Goal: Task Accomplishment & Management: Use online tool/utility

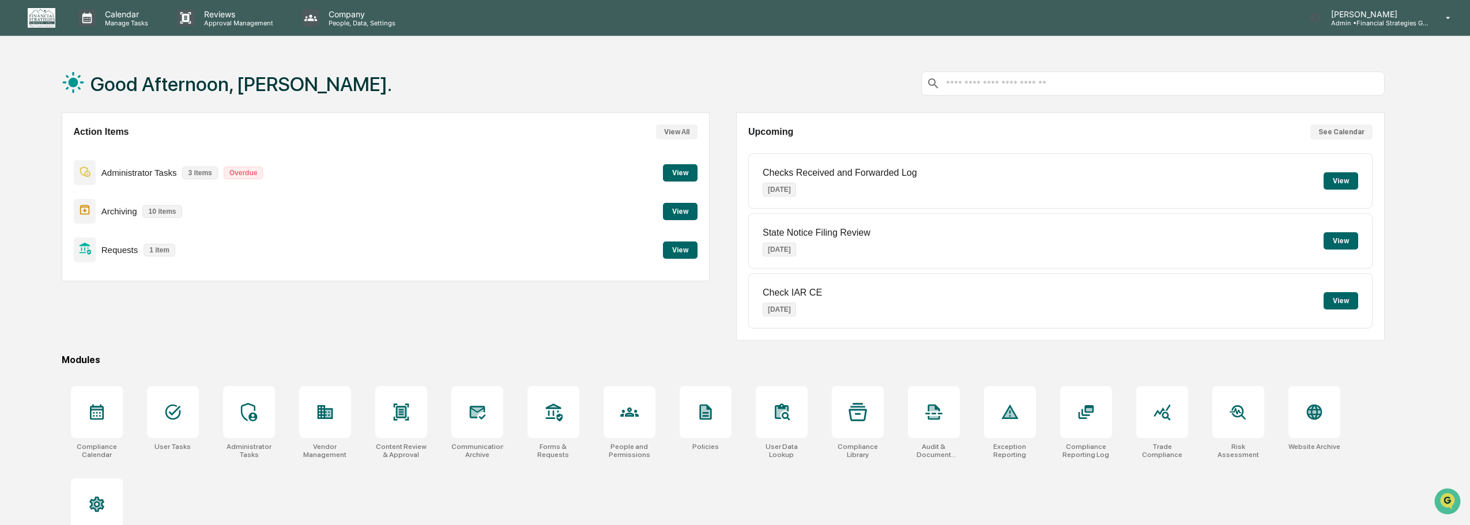
click at [677, 251] on button "View" at bounding box center [680, 250] width 35 height 17
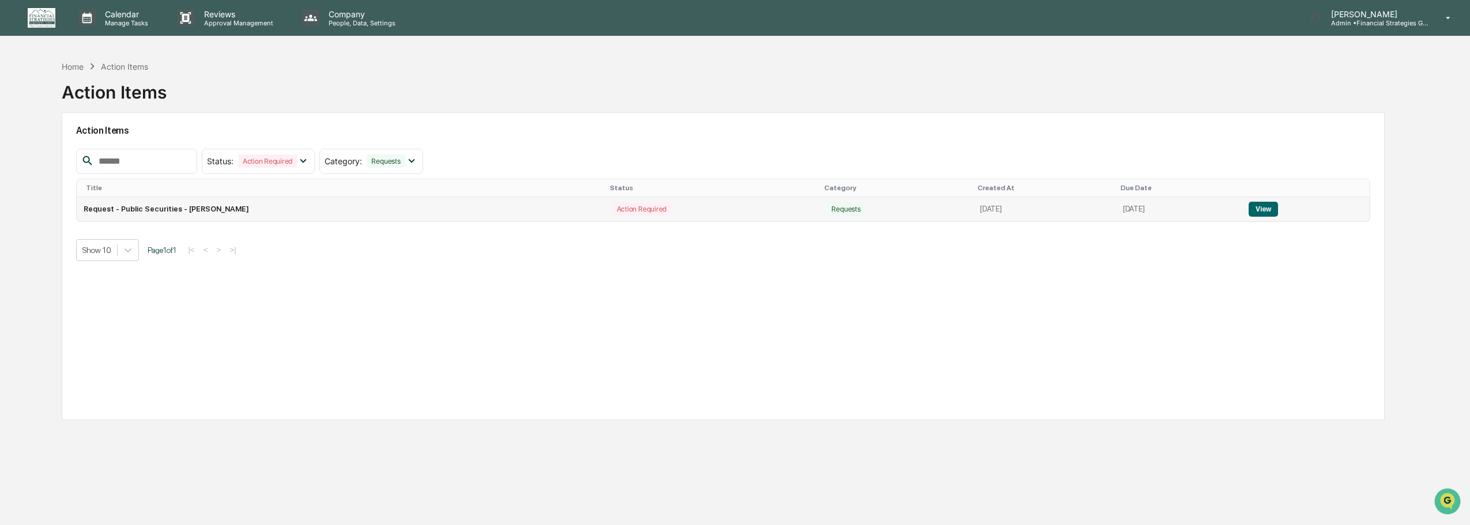
click at [1270, 206] on button "View" at bounding box center [1263, 209] width 29 height 15
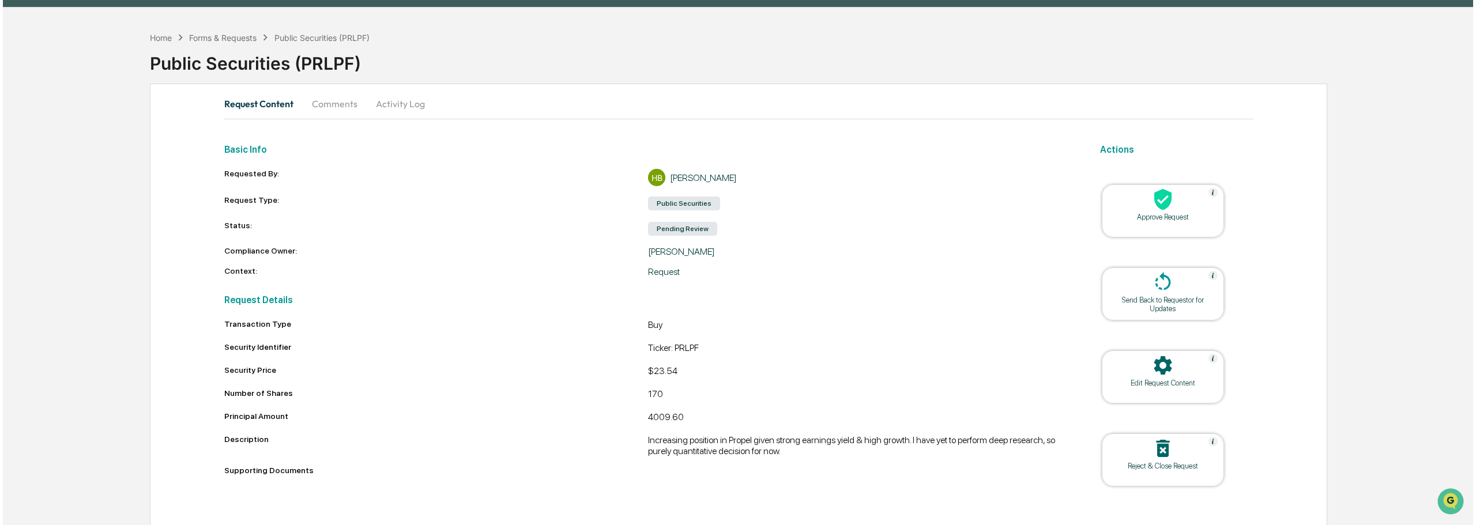
scroll to position [44, 0]
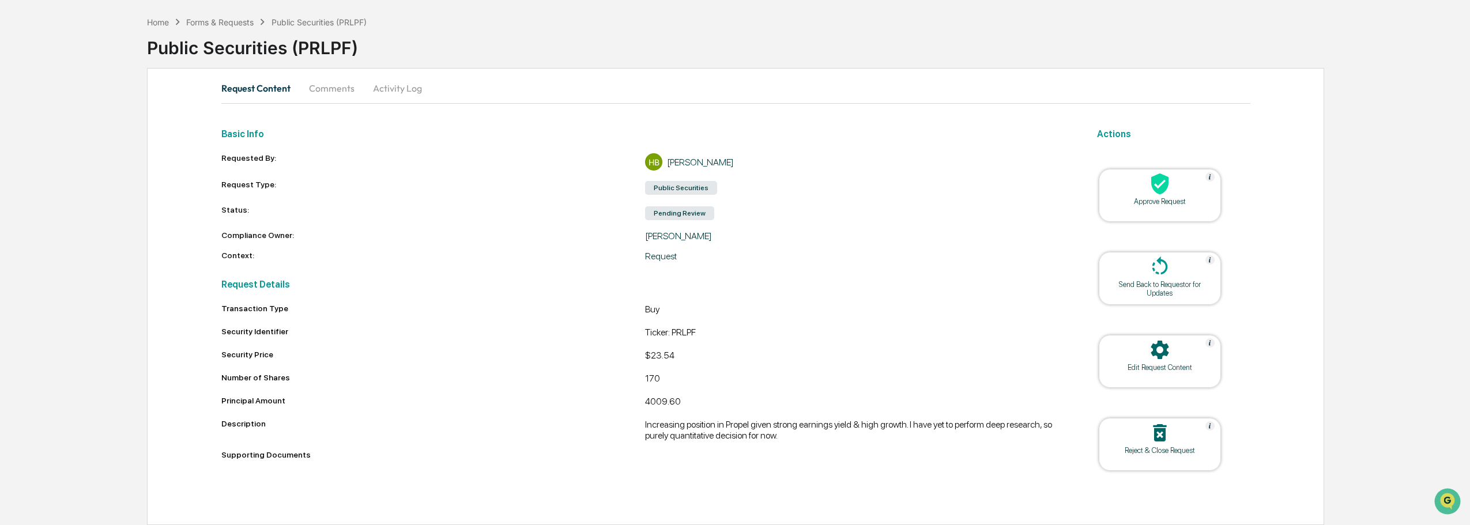
click at [1180, 194] on div at bounding box center [1159, 184] width 115 height 25
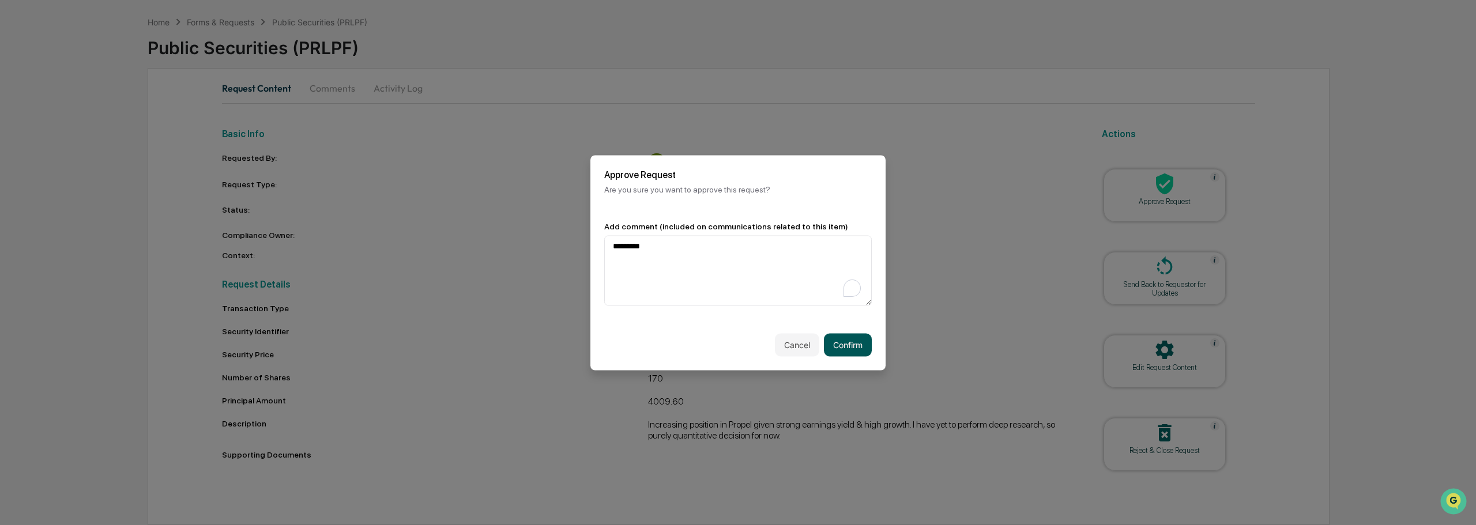
type textarea "*********"
click at [862, 344] on button "Confirm" at bounding box center [848, 344] width 48 height 23
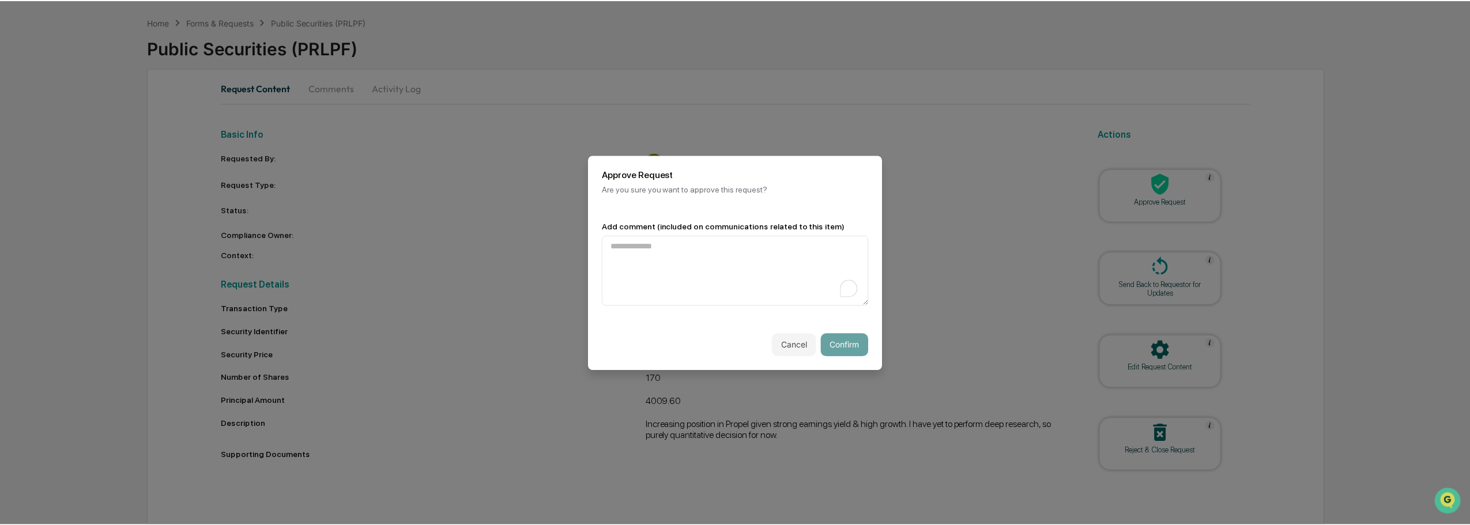
scroll to position [8, 0]
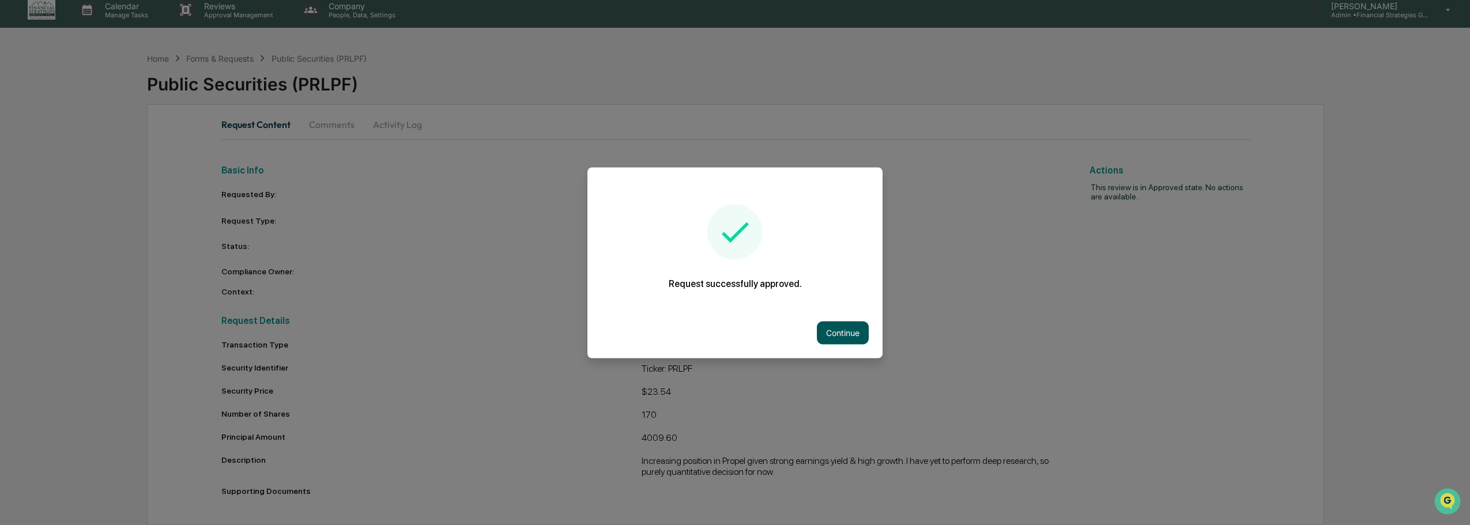
click at [850, 331] on button "Continue" at bounding box center [843, 332] width 52 height 23
